Goal: Task Accomplishment & Management: Manage account settings

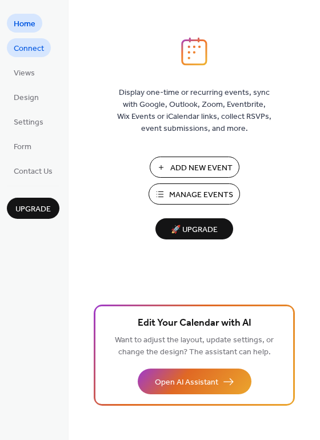
click at [30, 51] on span "Connect" at bounding box center [29, 49] width 30 height 12
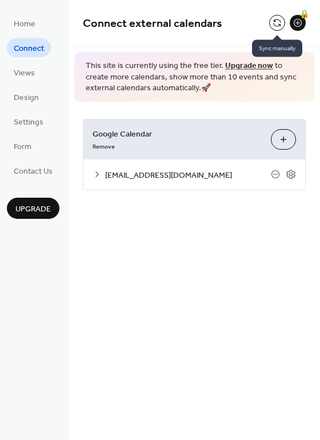
click at [275, 25] on button at bounding box center [277, 23] width 16 height 16
click at [278, 24] on button at bounding box center [277, 23] width 16 height 16
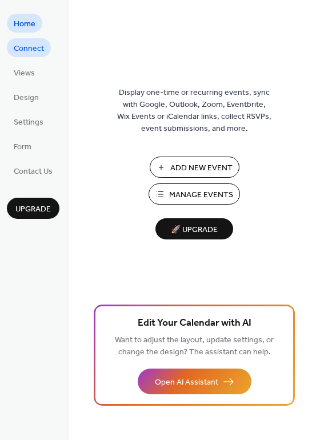
click at [29, 51] on span "Connect" at bounding box center [29, 49] width 30 height 12
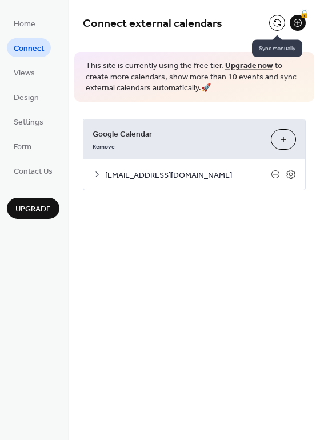
click at [277, 23] on button at bounding box center [277, 23] width 16 height 16
click at [24, 71] on span "Views" at bounding box center [24, 73] width 21 height 12
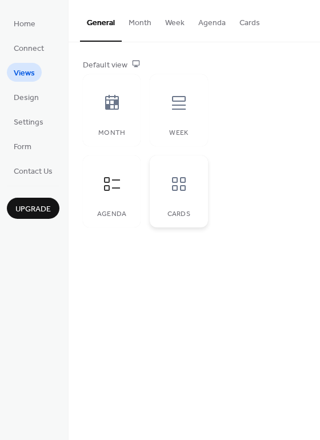
click at [183, 188] on icon at bounding box center [179, 184] width 18 height 18
click at [107, 185] on icon at bounding box center [112, 184] width 16 height 14
click at [31, 95] on span "Design" at bounding box center [26, 98] width 25 height 12
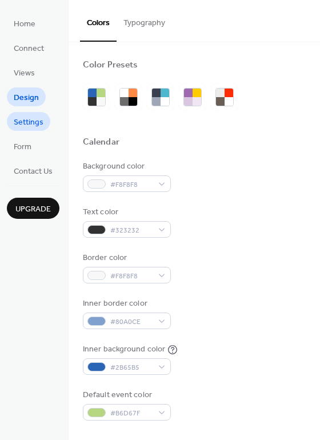
click at [37, 122] on span "Settings" at bounding box center [29, 122] width 30 height 12
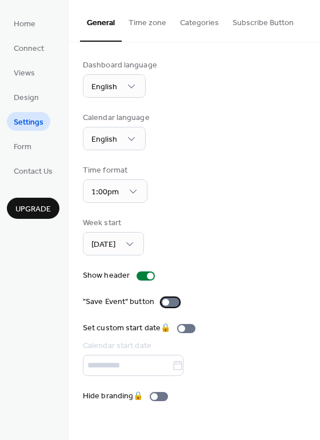
click at [166, 303] on div at bounding box center [165, 302] width 7 height 7
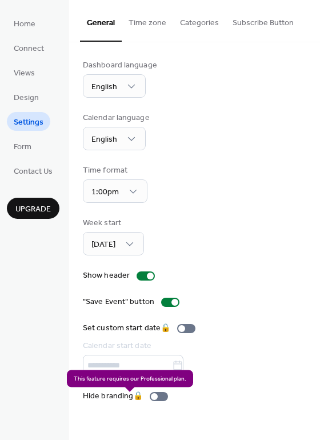
click at [158, 401] on div "Hide branding 🔒" at bounding box center [128, 396] width 90 height 12
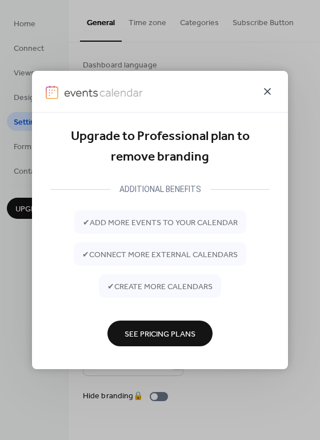
click at [272, 88] on icon at bounding box center [267, 91] width 14 height 14
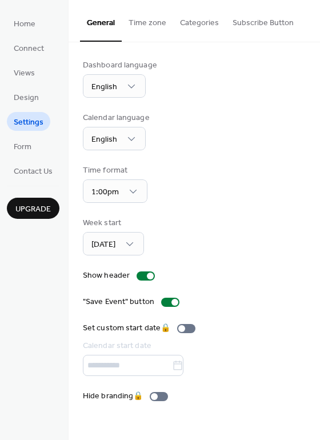
click at [249, 25] on button "Subscribe Button" at bounding box center [262, 20] width 75 height 41
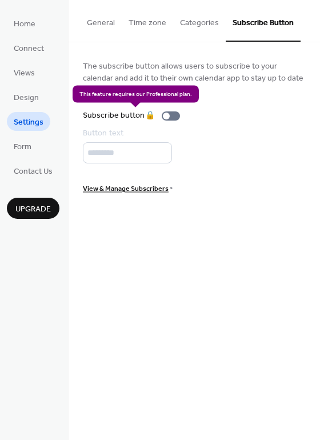
click at [168, 117] on div "Subscribe button 🔒" at bounding box center [134, 116] width 102 height 12
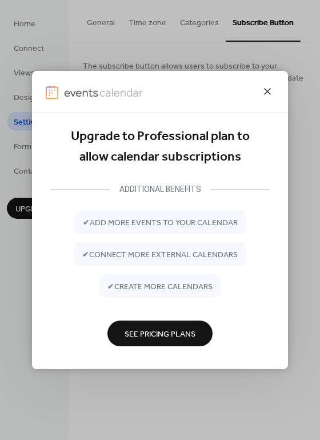
click at [268, 92] on icon at bounding box center [267, 91] width 14 height 14
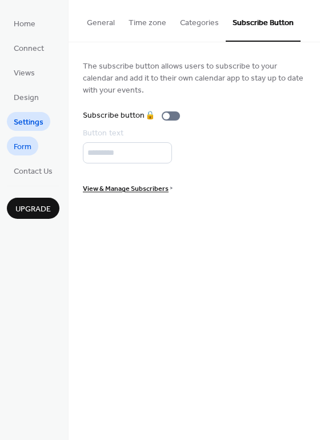
click at [25, 148] on span "Form" at bounding box center [23, 147] width 18 height 12
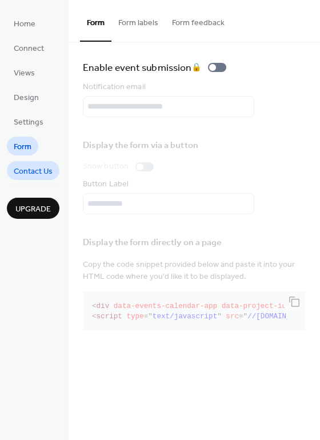
click at [31, 167] on span "Contact Us" at bounding box center [33, 172] width 39 height 12
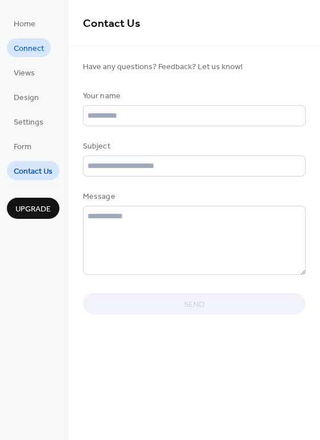
click at [26, 47] on span "Connect" at bounding box center [29, 49] width 30 height 12
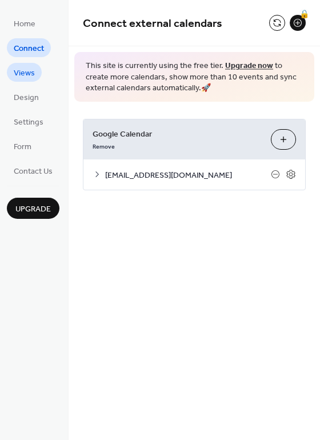
click at [26, 74] on span "Views" at bounding box center [24, 73] width 21 height 12
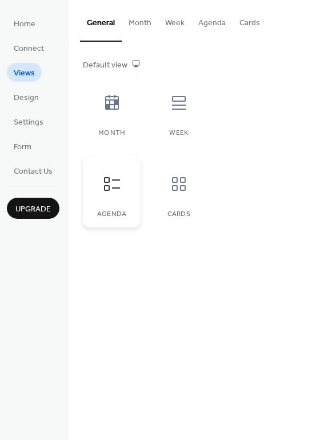
click at [131, 175] on div "Agenda" at bounding box center [112, 191] width 58 height 72
click at [209, 26] on button "Agenda" at bounding box center [211, 20] width 41 height 41
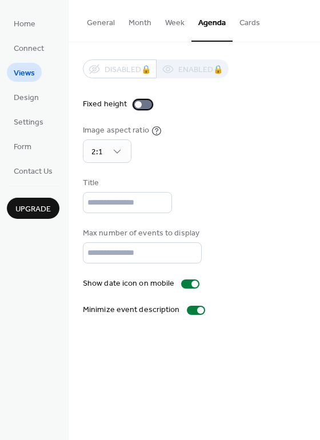
click at [145, 104] on div at bounding box center [143, 104] width 18 height 9
click at [145, 104] on div at bounding box center [147, 104] width 7 height 7
click at [193, 315] on div at bounding box center [196, 309] width 18 height 9
